Goal: Answer question/provide support

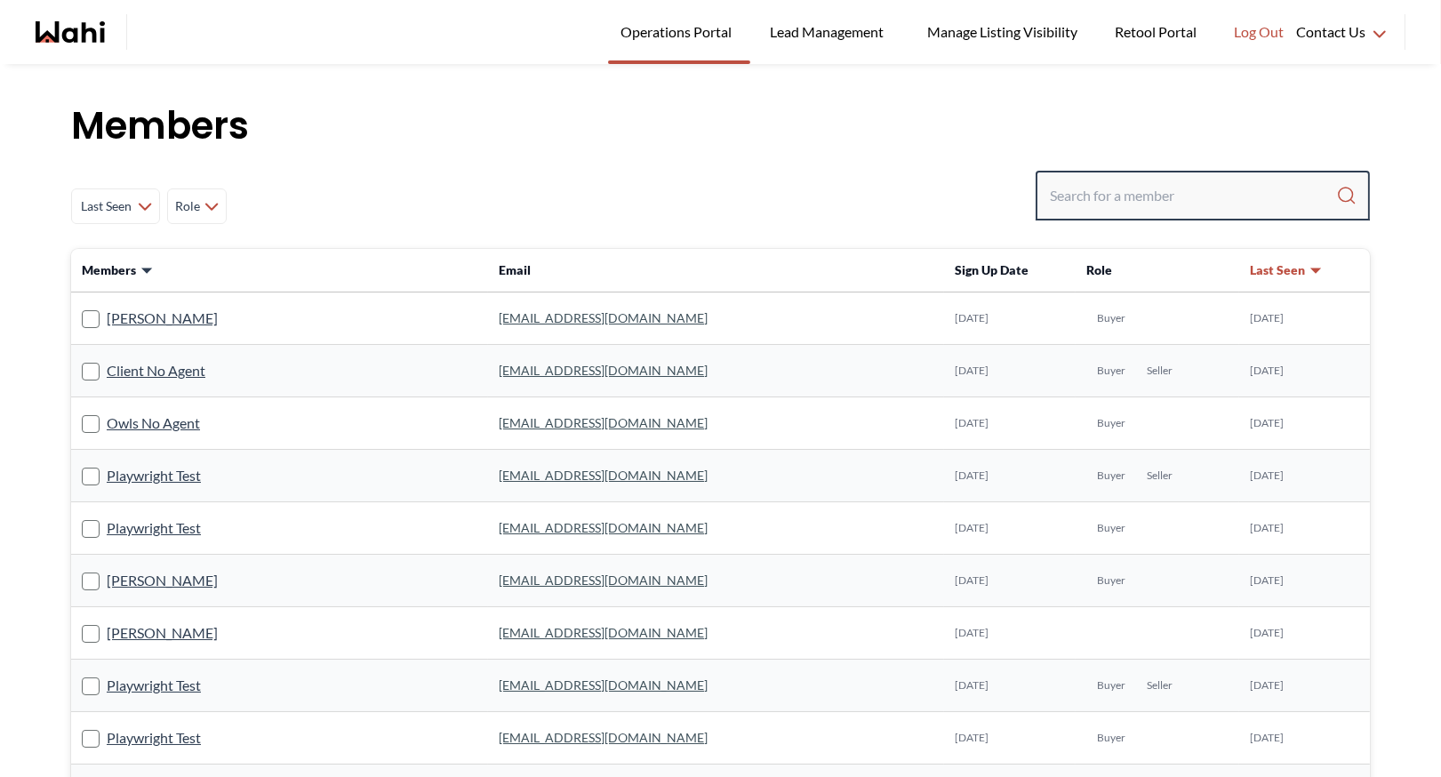
click at [1136, 200] on input "Search input" at bounding box center [1193, 196] width 286 height 32
type input "b"
type input "[PERSON_NAME]"
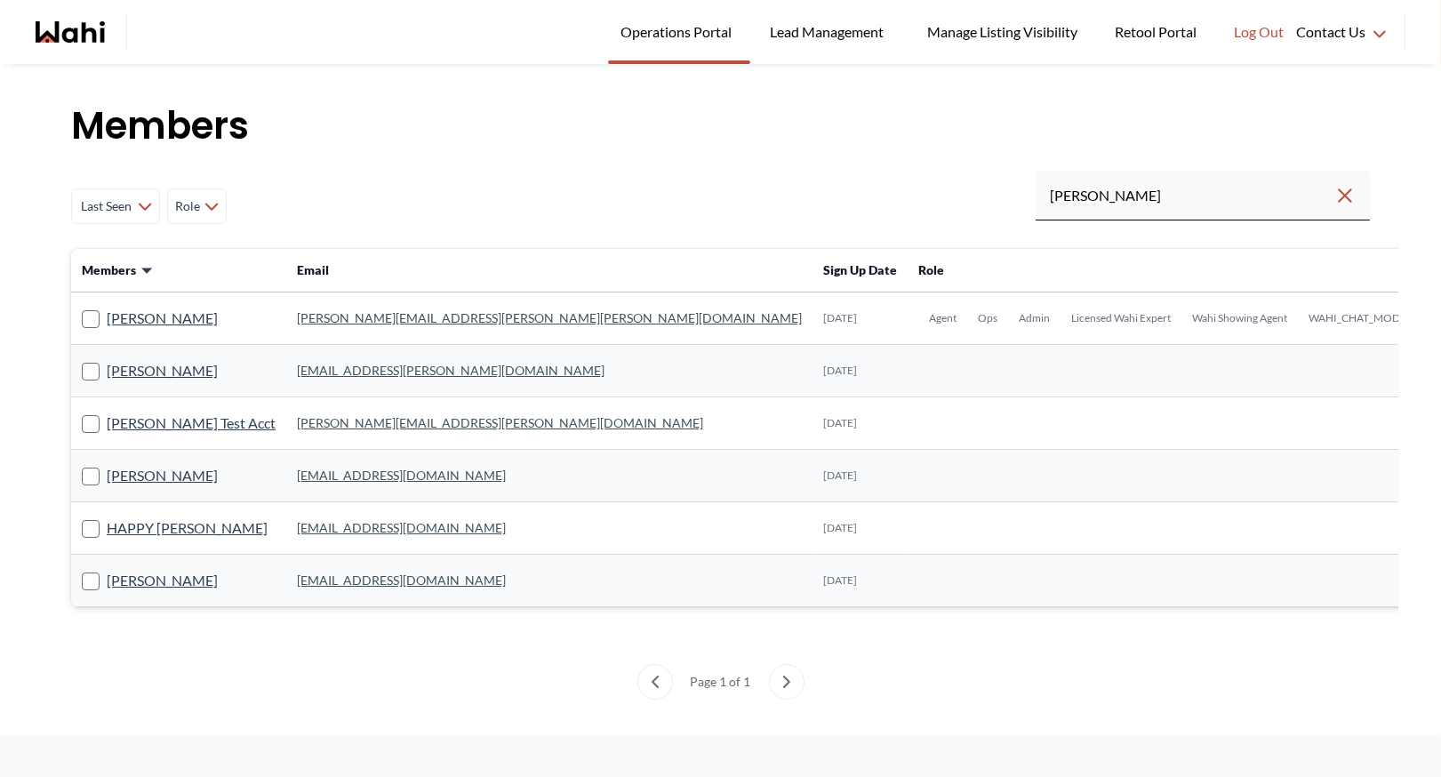
click at [316, 318] on link "[PERSON_NAME][EMAIL_ADDRESS][PERSON_NAME][PERSON_NAME][DOMAIN_NAME]" at bounding box center [549, 317] width 505 height 15
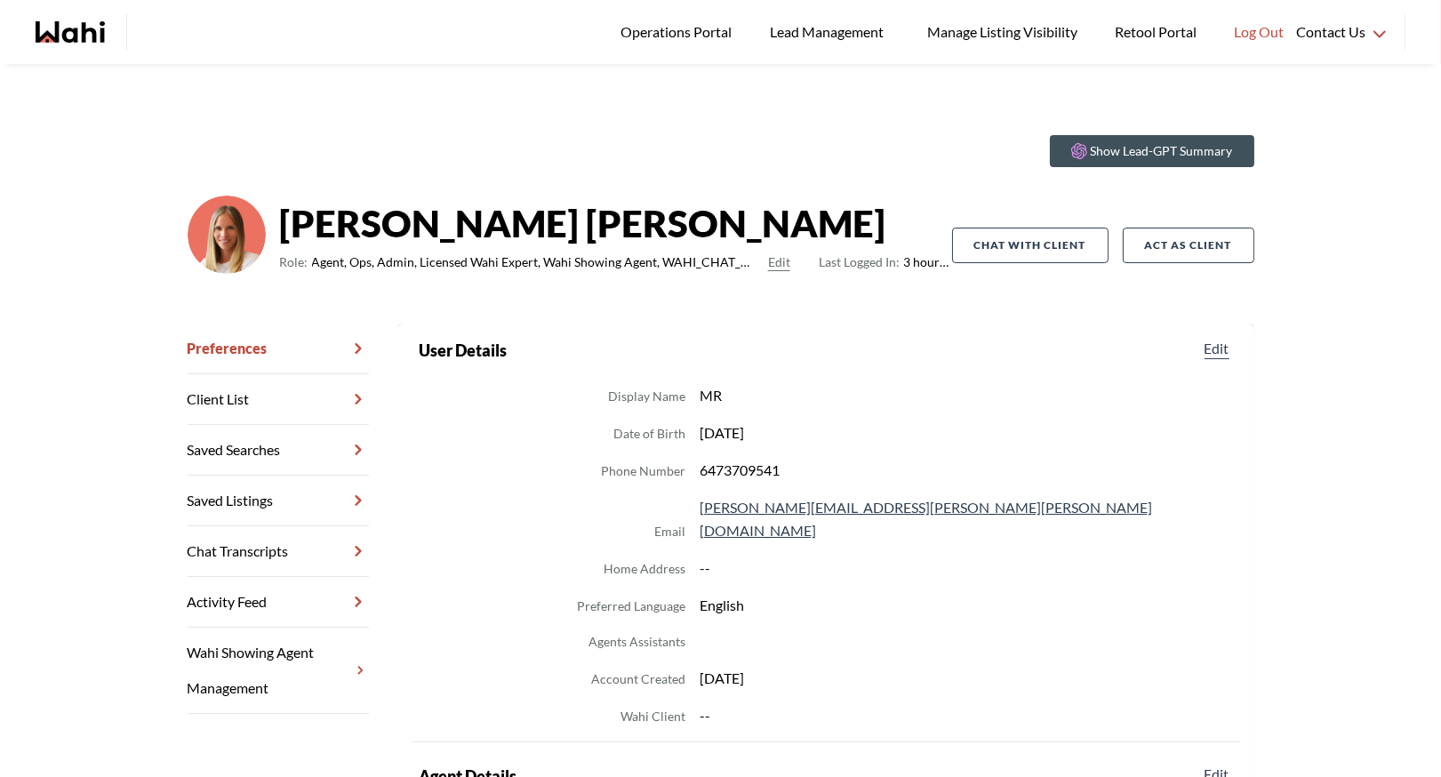
click at [285, 546] on link "Chat Transcripts" at bounding box center [278, 551] width 181 height 51
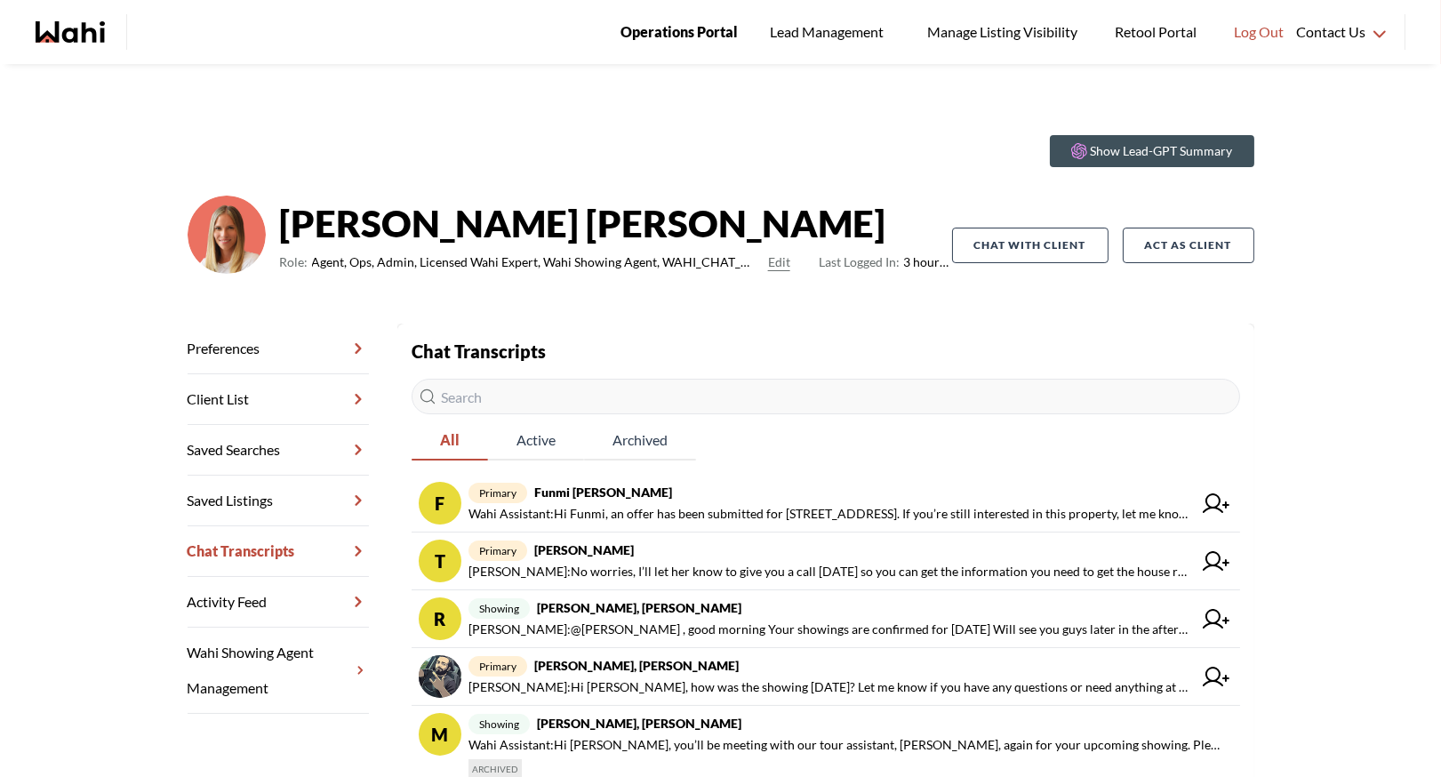
click at [650, 20] on span "Operations Portal" at bounding box center [678, 31] width 117 height 23
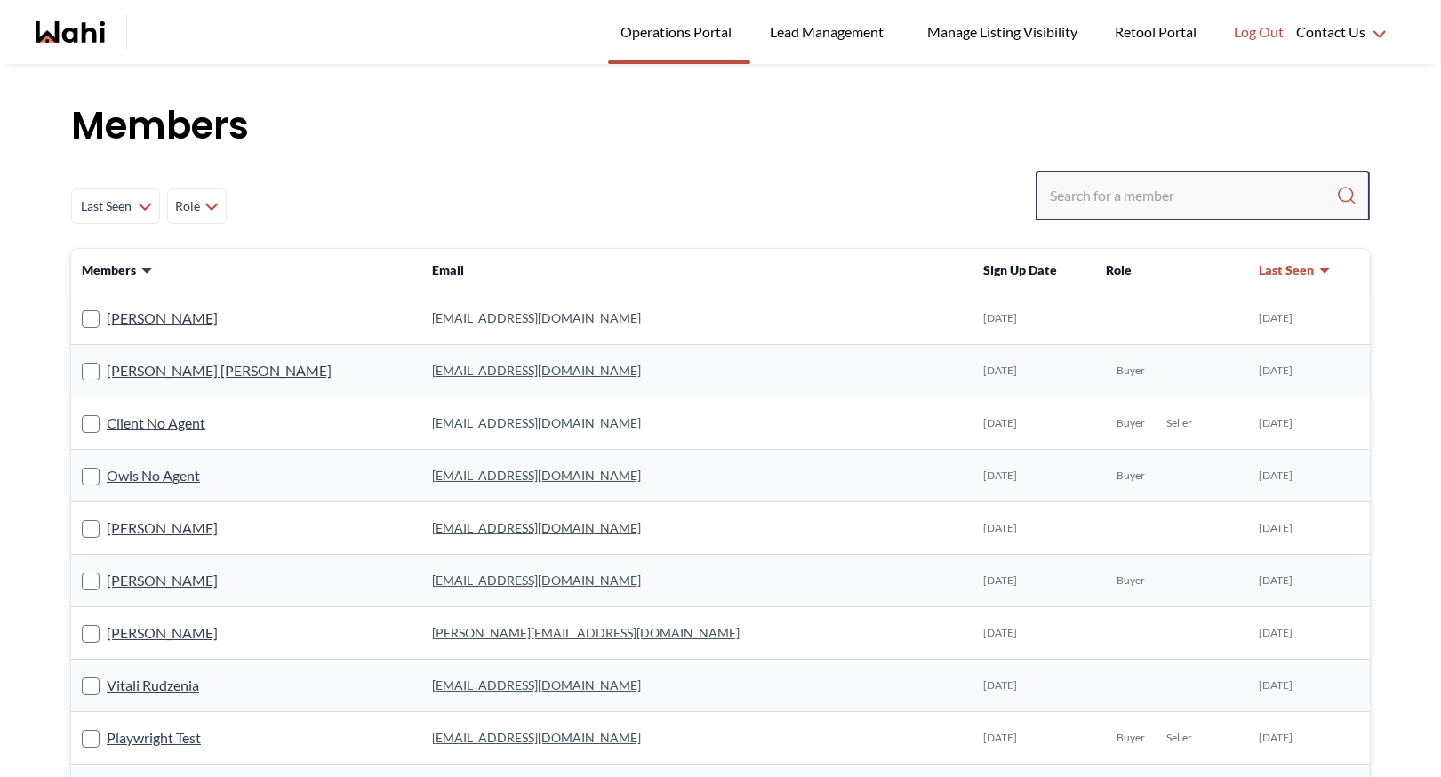
click at [1097, 201] on input "Search input" at bounding box center [1193, 196] width 286 height 32
type input "faraz azam"
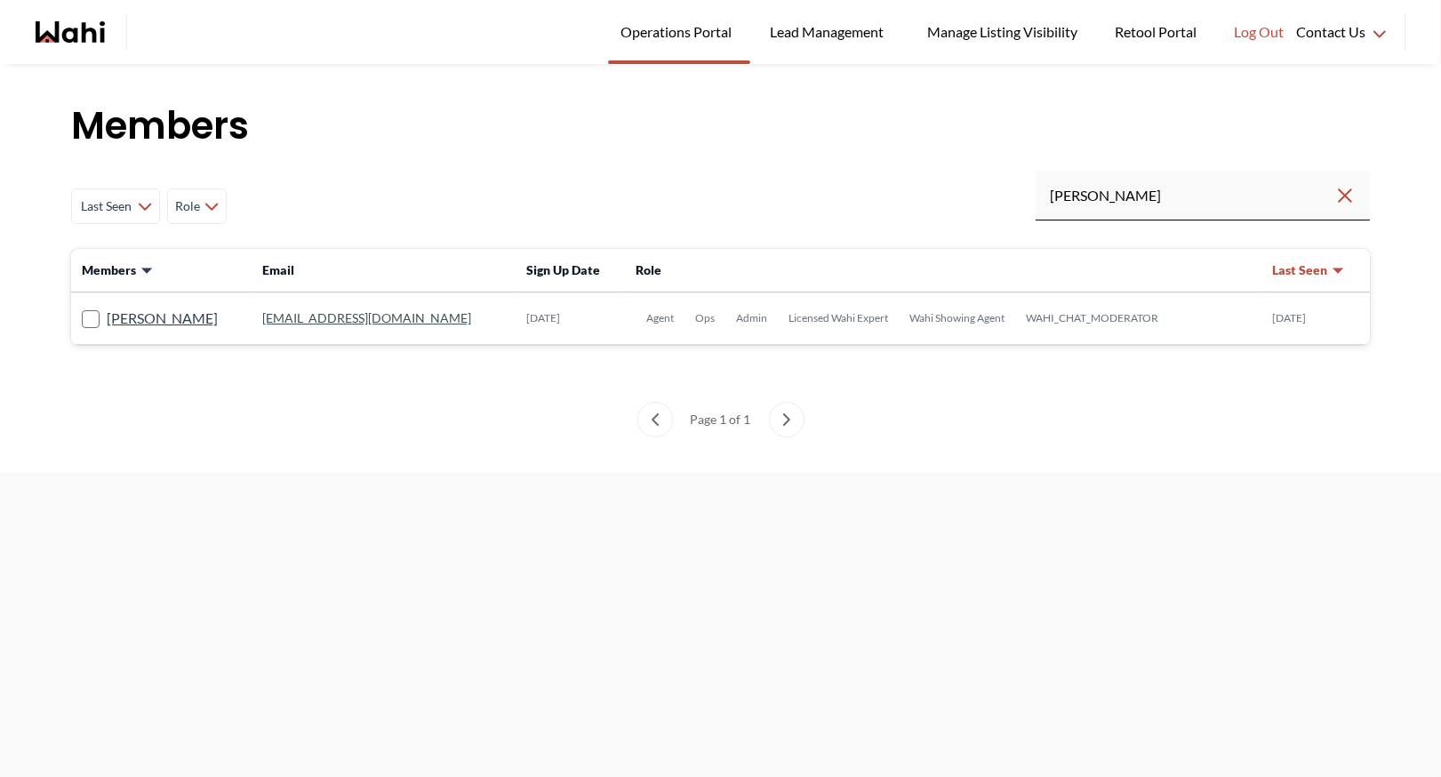
click at [268, 314] on link "faraz.azam@wahi.com" at bounding box center [366, 317] width 209 height 15
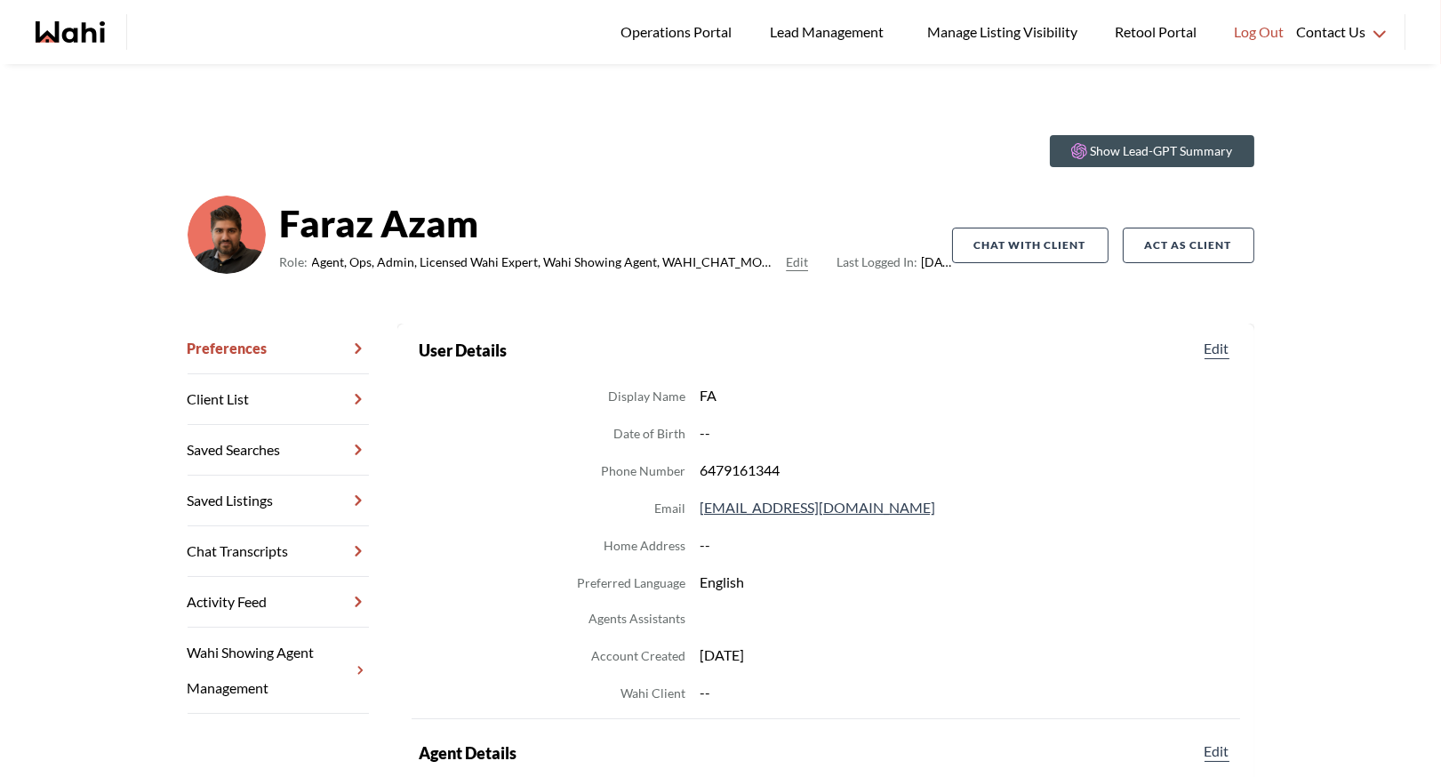
click at [249, 545] on link "Chat Transcripts" at bounding box center [278, 551] width 181 height 51
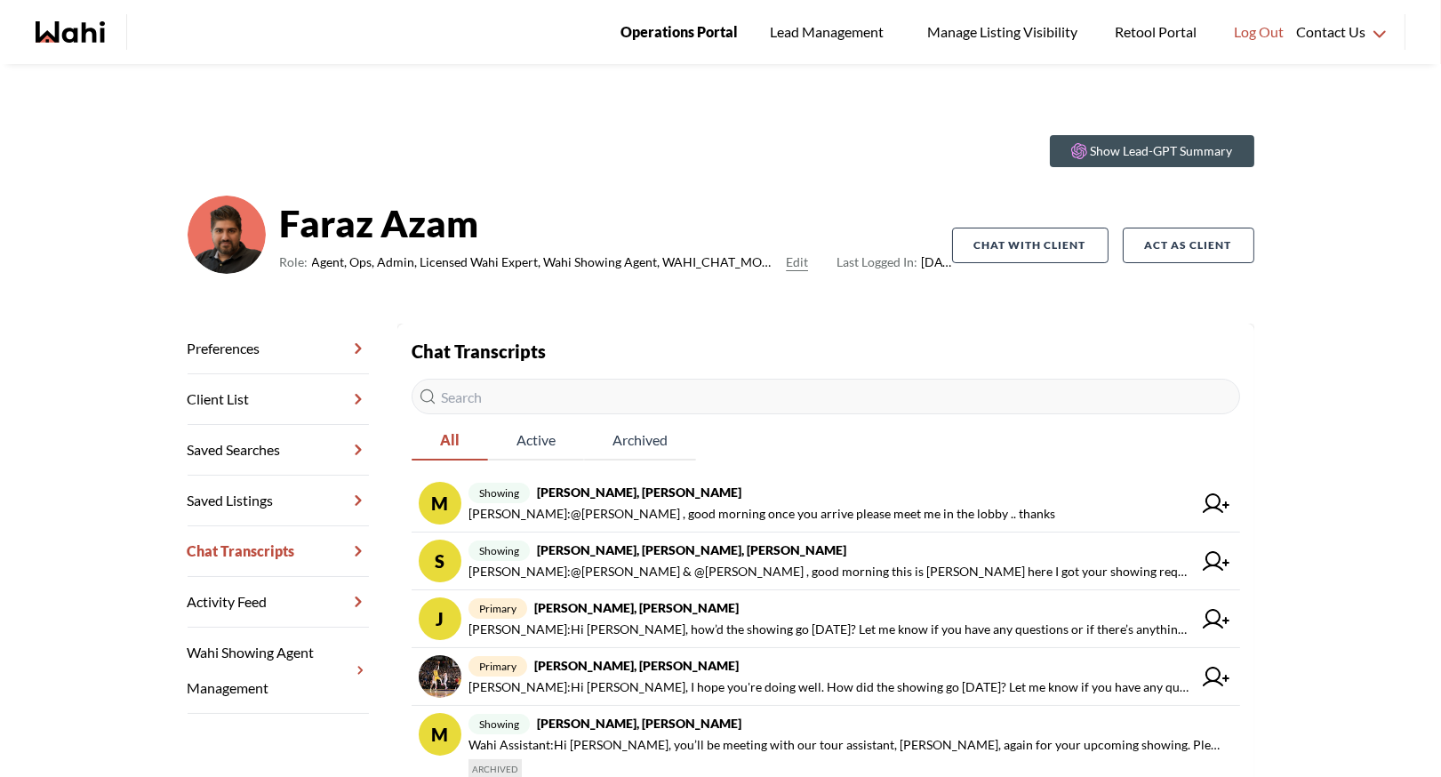
click at [681, 26] on span "Operations Portal" at bounding box center [678, 31] width 117 height 23
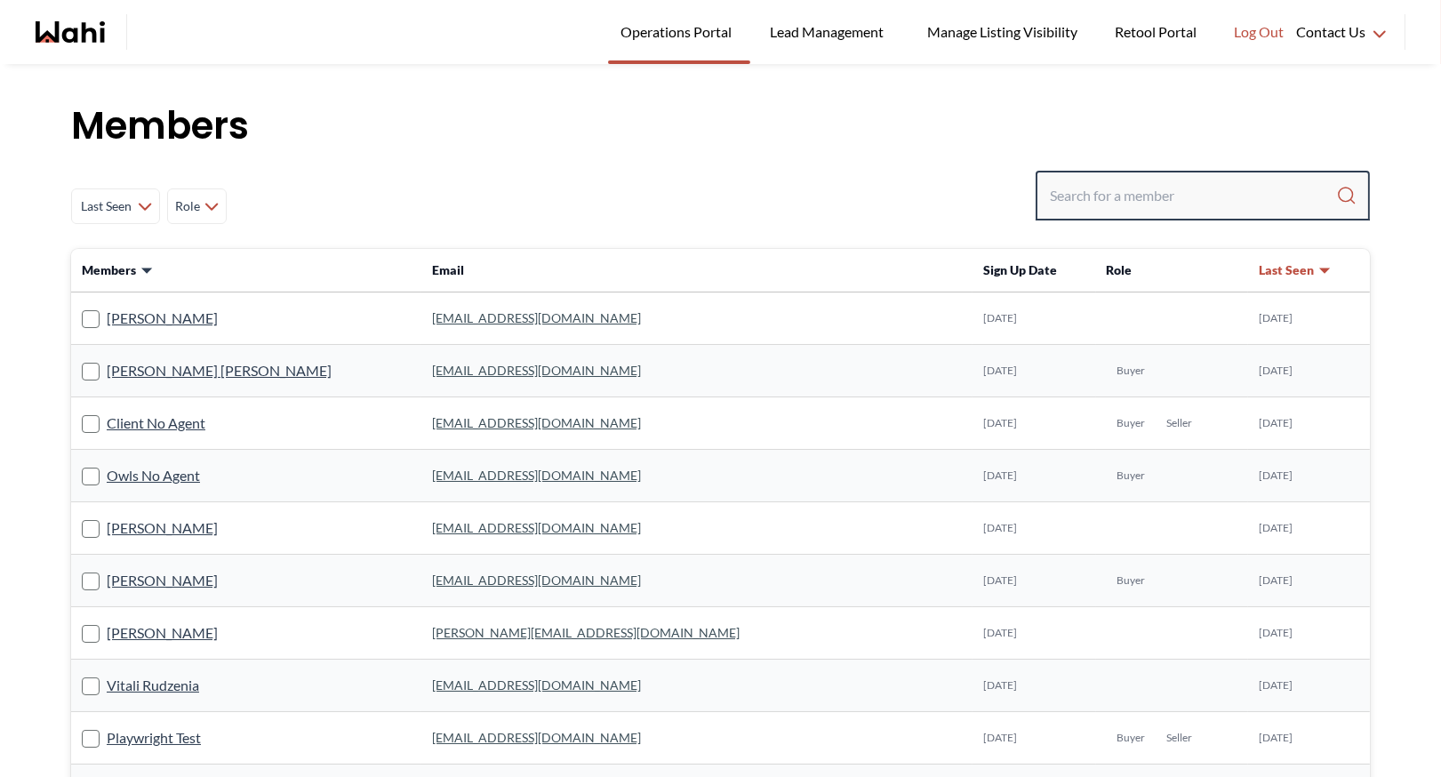
click at [1076, 189] on input "Search input" at bounding box center [1193, 196] width 286 height 32
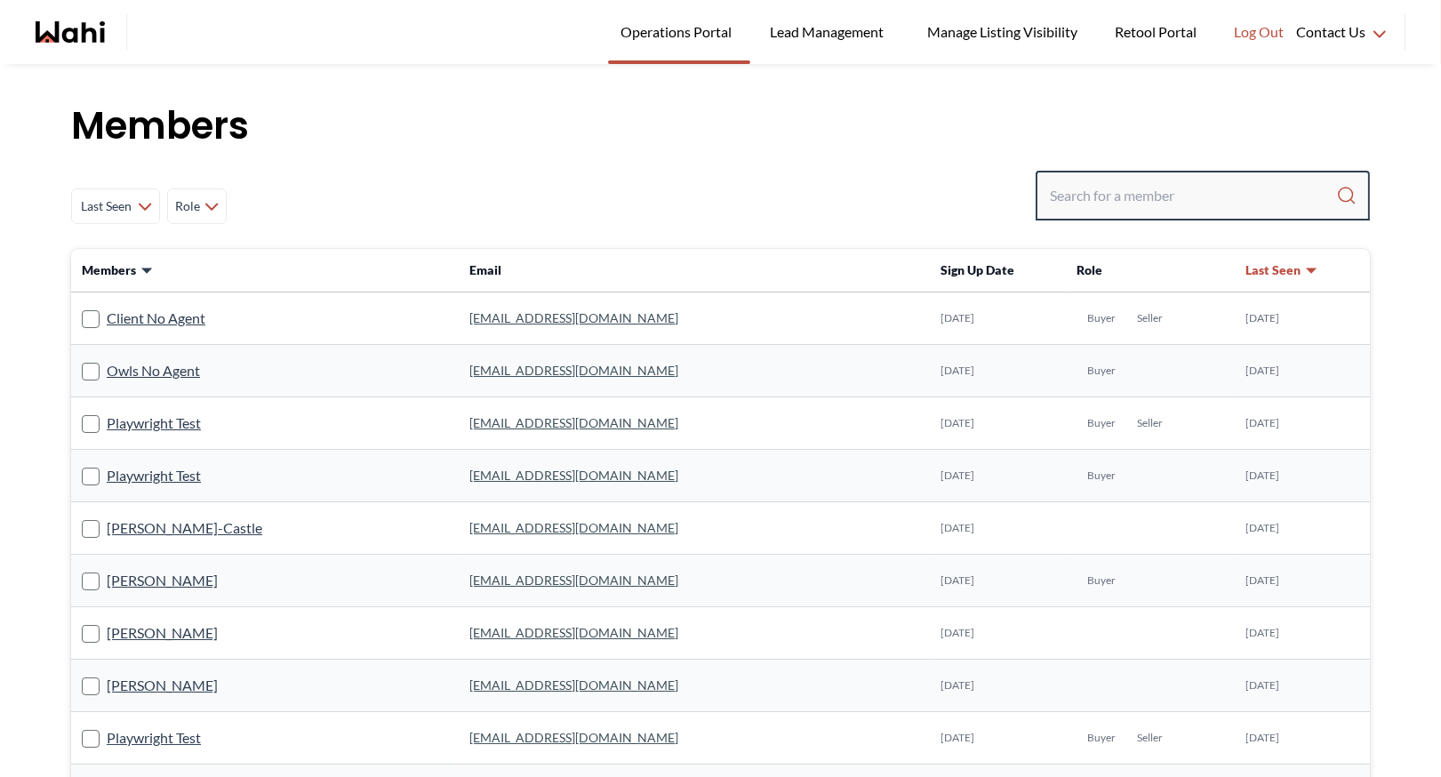
click at [1120, 204] on input "Search input" at bounding box center [1193, 196] width 286 height 32
type input "[PERSON_NAME]"
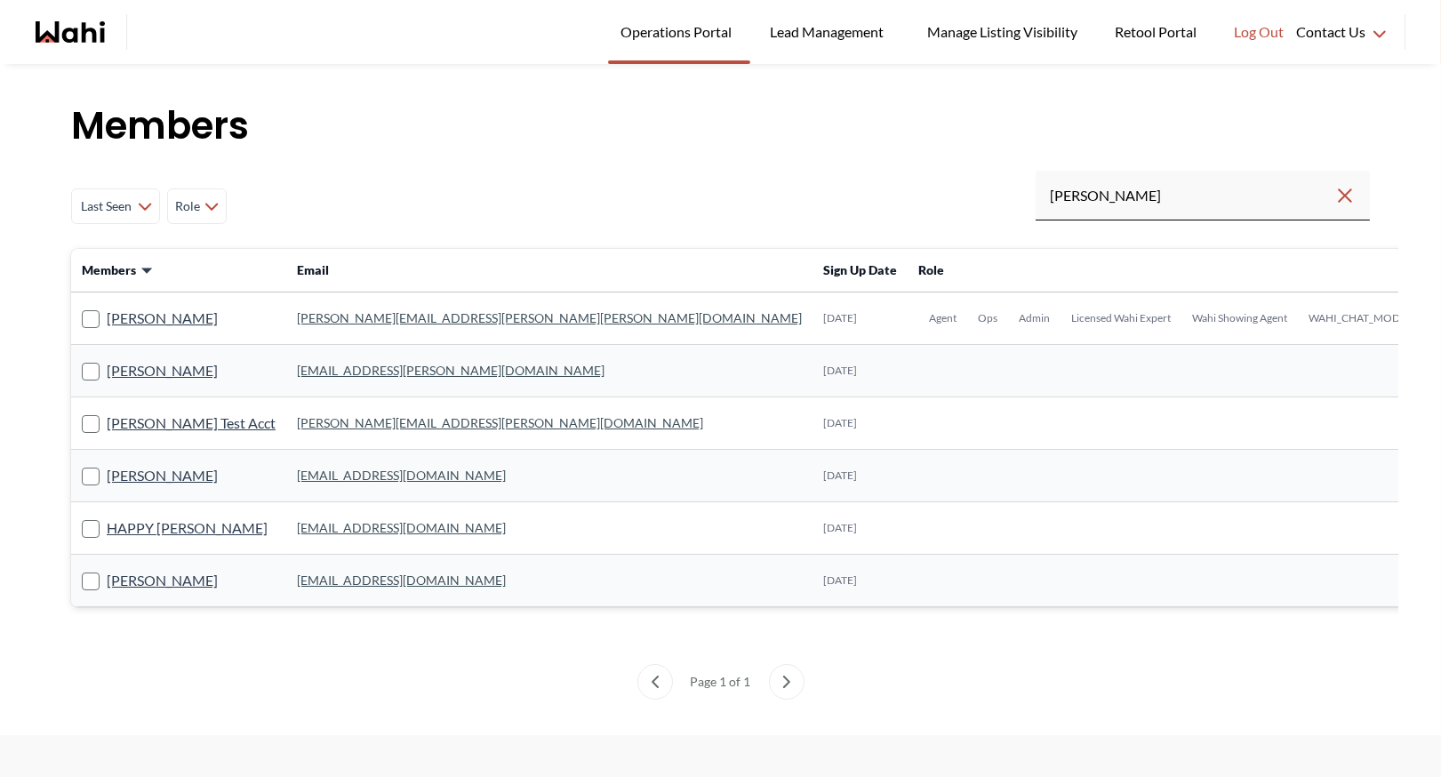
click at [301, 317] on link "[PERSON_NAME][EMAIL_ADDRESS][PERSON_NAME][PERSON_NAME][DOMAIN_NAME]" at bounding box center [549, 317] width 505 height 15
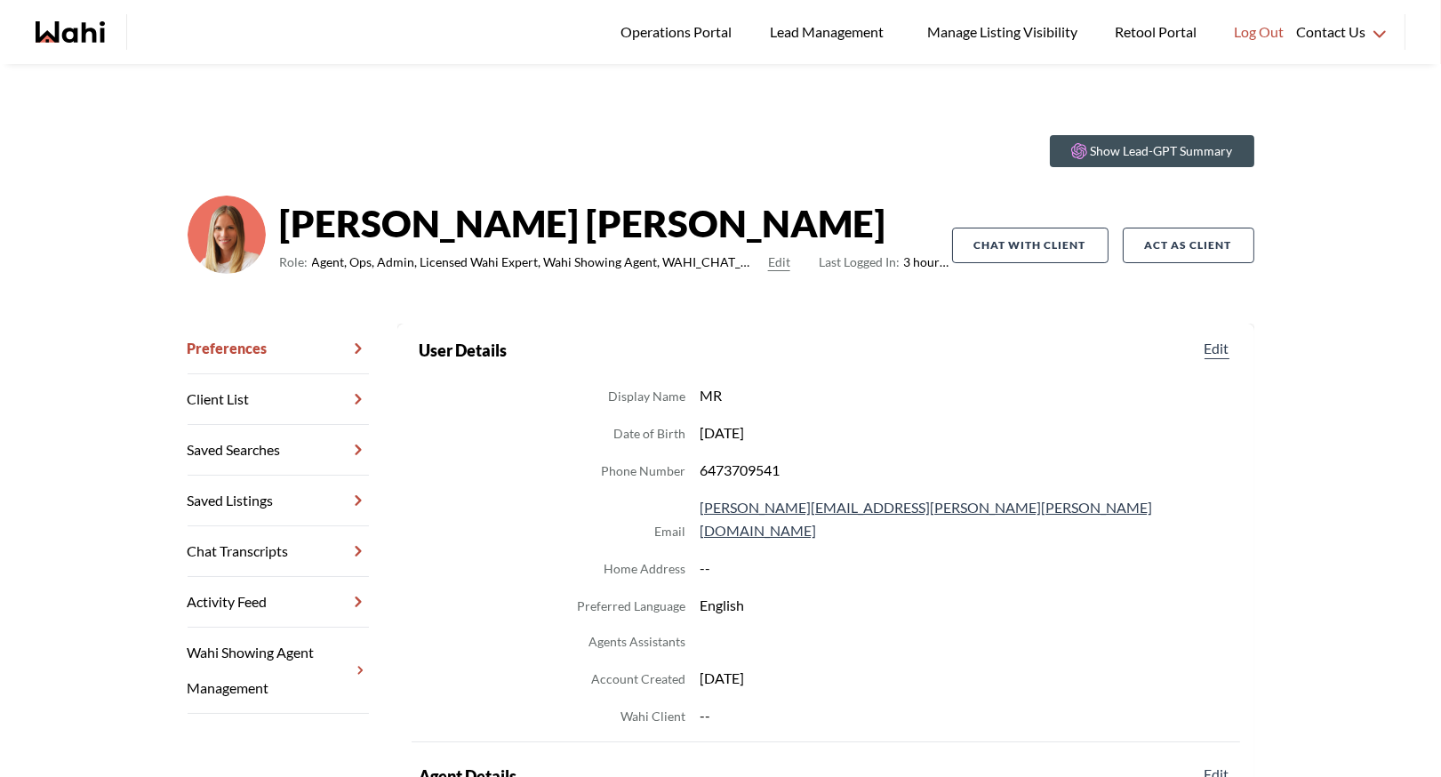
click at [235, 527] on link "Chat Transcripts" at bounding box center [278, 551] width 181 height 51
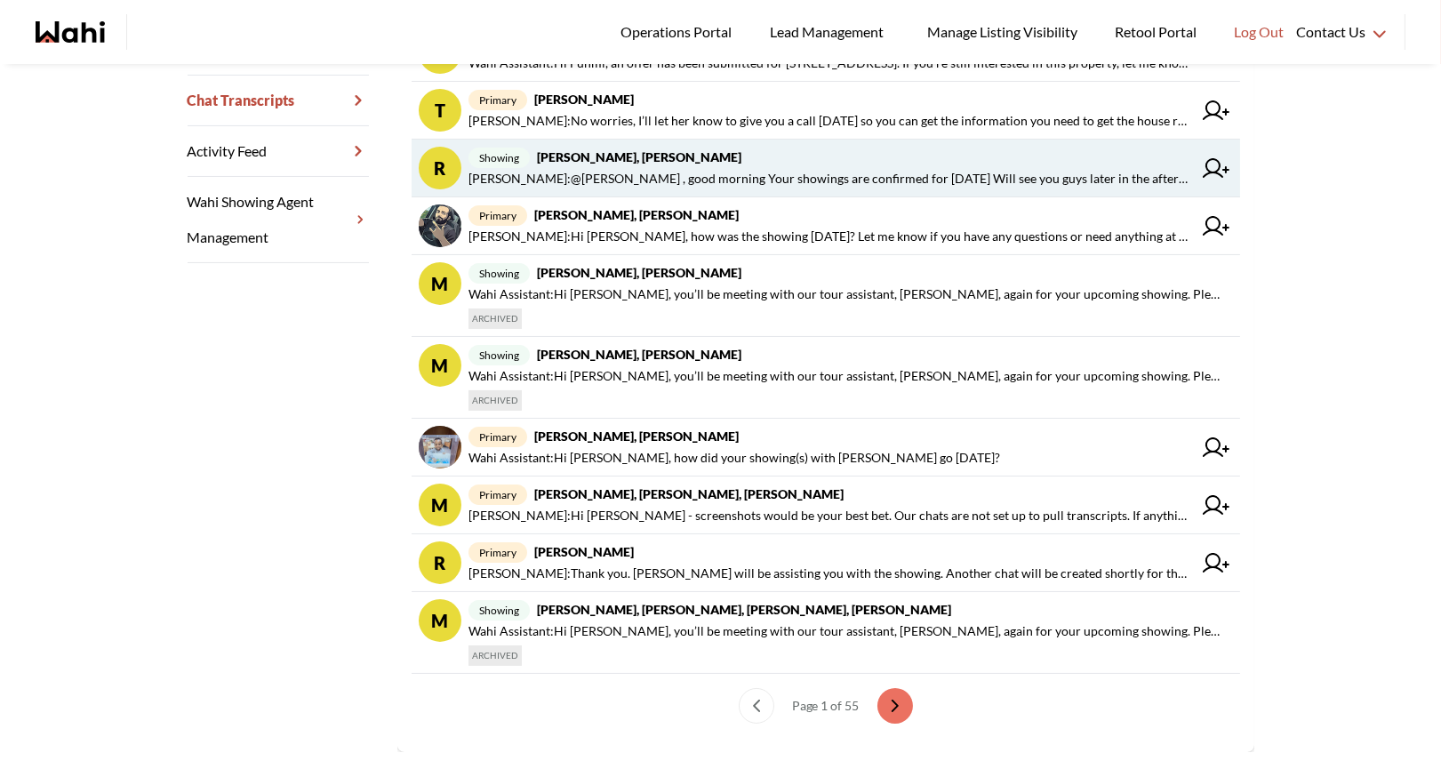
scroll to position [453, 0]
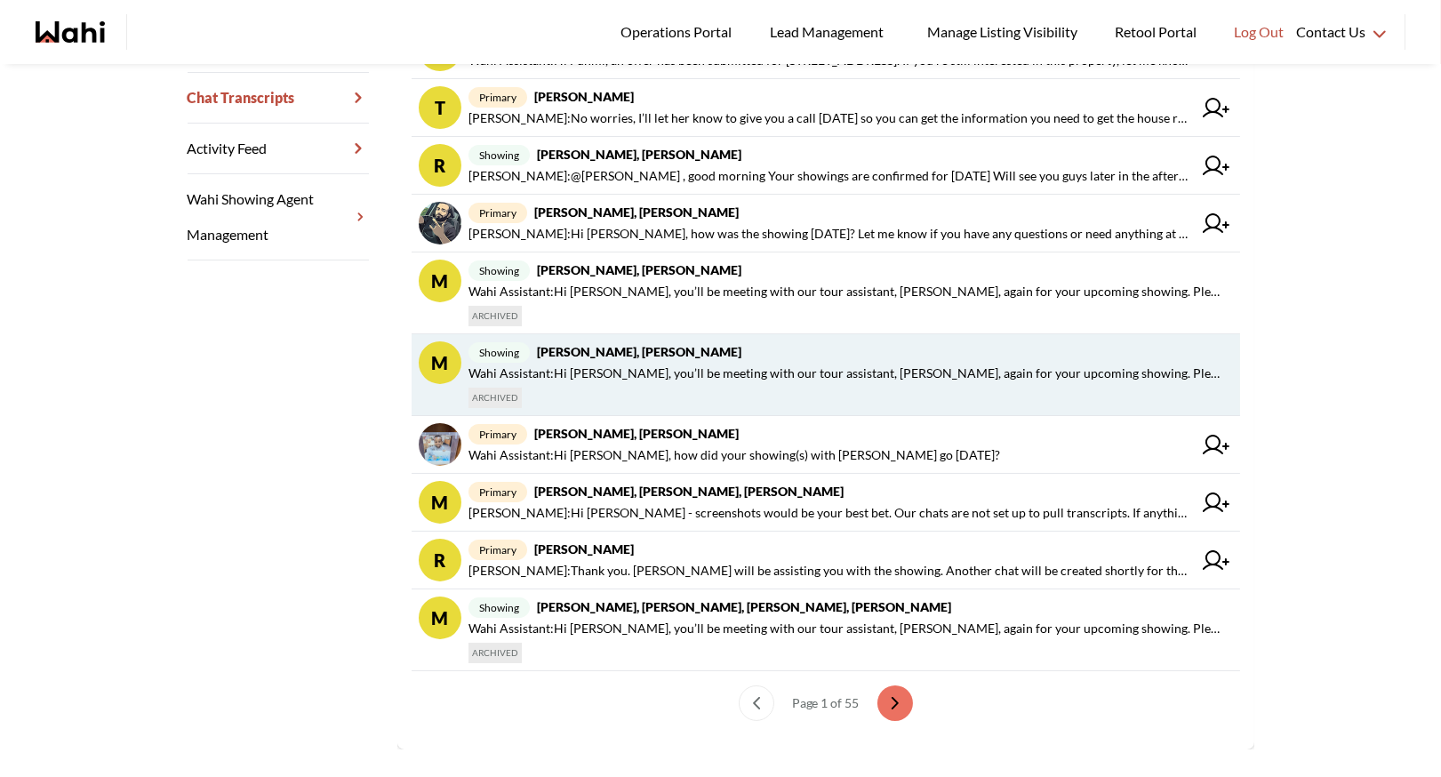
click at [686, 374] on span "Wahi Assistant : Hi Tadia, you’ll be meeting with our tour assistant, Naveen, a…" at bounding box center [846, 373] width 757 height 21
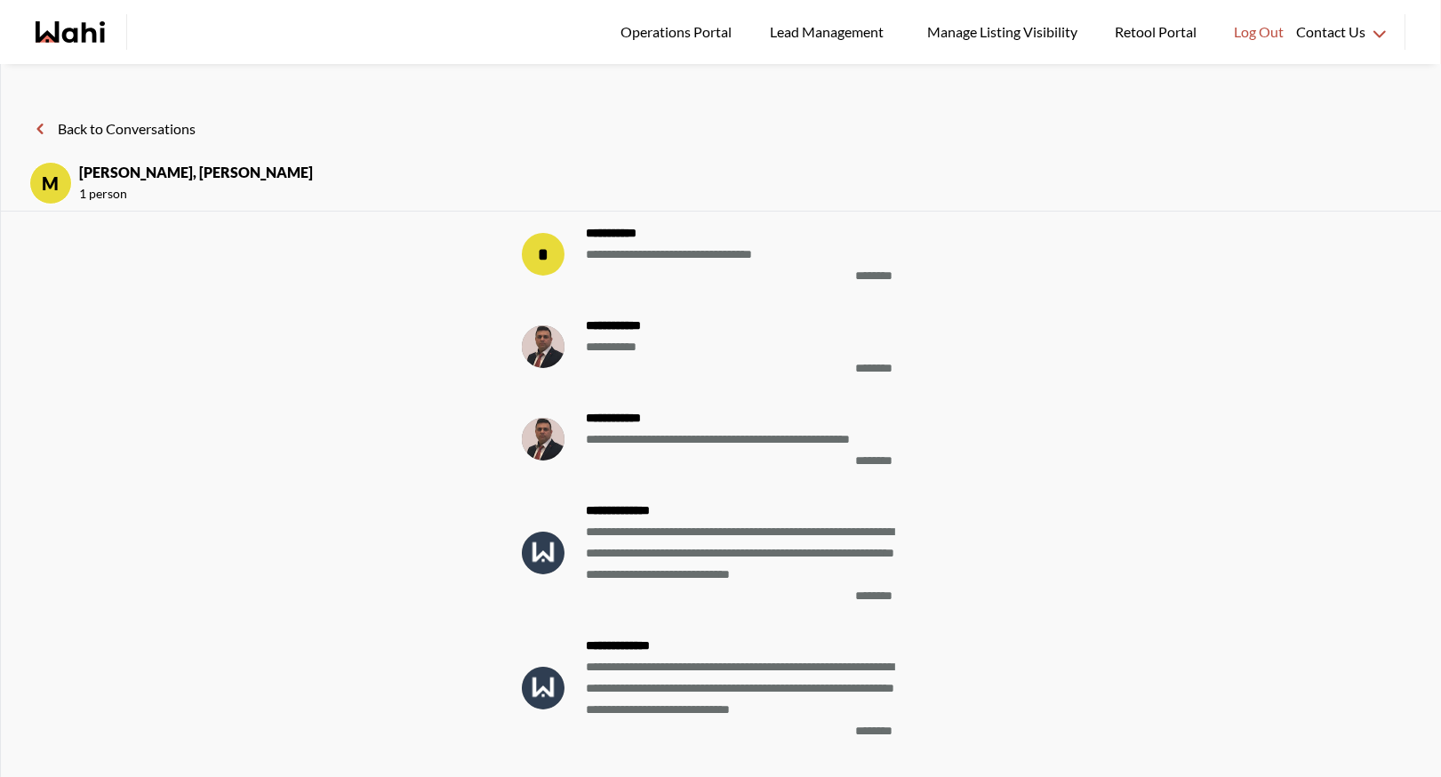
click at [66, 127] on button "Back to Conversations" at bounding box center [112, 128] width 166 height 23
